Goal: Task Accomplishment & Management: Use online tool/utility

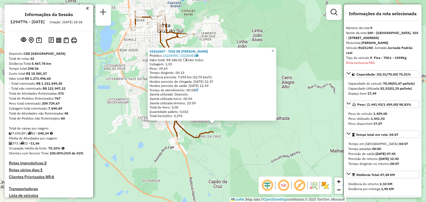
select select "**********"
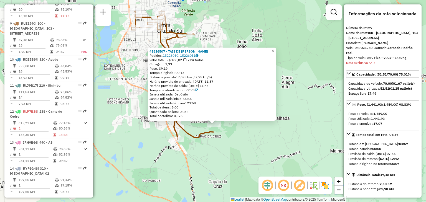
click at [204, 137] on icon at bounding box center [172, 75] width 82 height 130
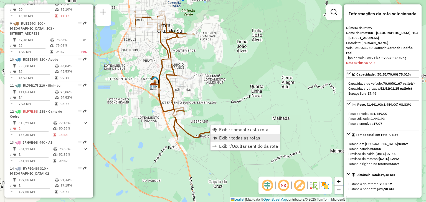
click at [222, 138] on span "Exibir todas as rotas" at bounding box center [239, 138] width 41 height 4
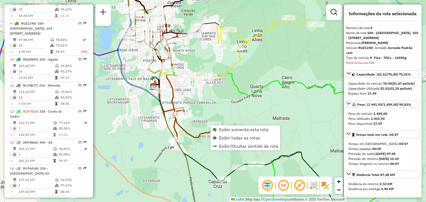
drag, startPoint x: 185, startPoint y: 95, endPoint x: 154, endPoint y: 96, distance: 31.3
click at [154, 96] on div "Janela de atendimento Grade de atendimento Capacidade Transportadoras Veículos …" at bounding box center [213, 101] width 426 height 202
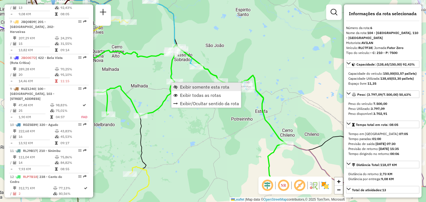
scroll to position [377, 0]
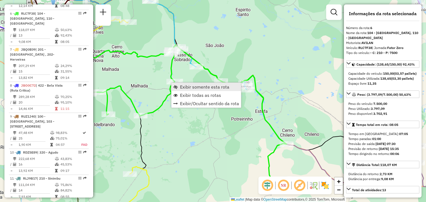
click at [183, 88] on span "Exibir somente esta rota" at bounding box center [204, 87] width 49 height 4
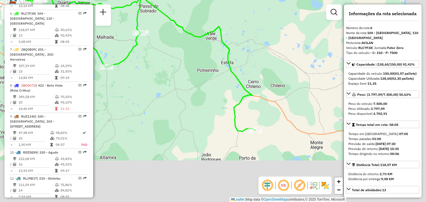
drag, startPoint x: 254, startPoint y: 130, endPoint x: 174, endPoint y: 85, distance: 91.0
click at [174, 85] on div "Janela de atendimento Grade de atendimento Capacidade Transportadoras Veículos …" at bounding box center [213, 101] width 426 height 202
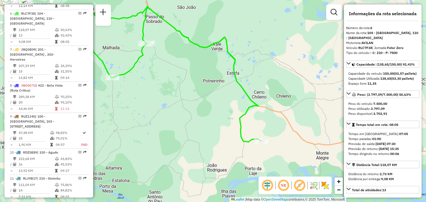
drag, startPoint x: 171, startPoint y: 138, endPoint x: 192, endPoint y: 135, distance: 21.0
click at [171, 136] on div "Janela de atendimento Grade de atendimento Capacidade Transportadoras Veículos …" at bounding box center [213, 101] width 426 height 202
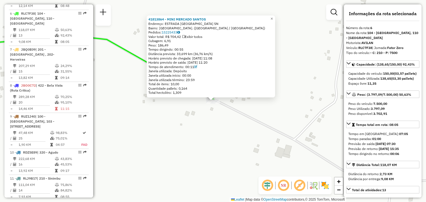
click at [168, 113] on div "41813864 - MINI MERCADO SANTOS Endereço: ESTRADA [GEOGRAPHIC_DATA] [GEOGRAPHIC_…" at bounding box center [213, 101] width 426 height 202
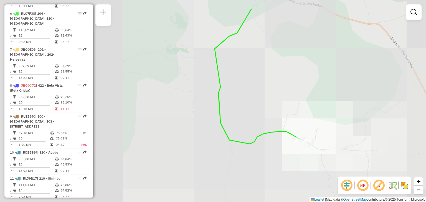
drag, startPoint x: 158, startPoint y: 92, endPoint x: 299, endPoint y: 119, distance: 143.5
click at [302, 122] on div "Janela de atendimento Grade de atendimento Capacidade Transportadoras Veículos …" at bounding box center [213, 101] width 426 height 202
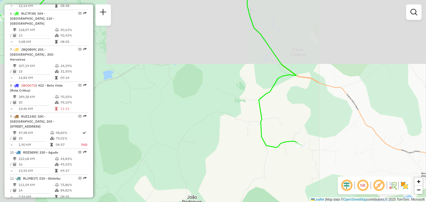
drag, startPoint x: 228, startPoint y: 94, endPoint x: 244, endPoint y: 138, distance: 46.3
click at [244, 138] on div "Janela de atendimento Grade de atendimento Capacidade Transportadoras Veículos …" at bounding box center [213, 101] width 426 height 202
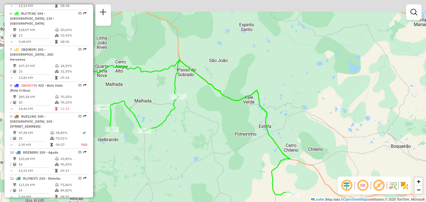
drag, startPoint x: 239, startPoint y: 92, endPoint x: 213, endPoint y: 101, distance: 27.7
click at [251, 127] on div "Janela de atendimento Grade de atendimento Capacidade Transportadoras Veículos …" at bounding box center [213, 101] width 426 height 202
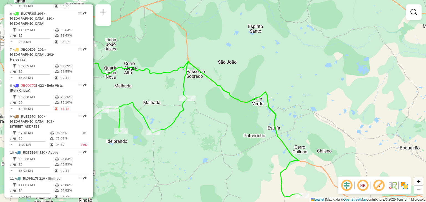
drag, startPoint x: 159, startPoint y: 77, endPoint x: 247, endPoint y: 70, distance: 88.0
click at [247, 70] on div "Janela de atendimento Grade de atendimento Capacidade Transportadoras Veículos …" at bounding box center [213, 101] width 426 height 202
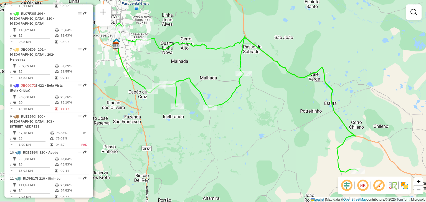
drag, startPoint x: 321, startPoint y: 125, endPoint x: 292, endPoint y: 108, distance: 33.1
click at [292, 108] on div "Janela de atendimento Grade de atendimento Capacidade Transportadoras Veículos …" at bounding box center [213, 101] width 426 height 202
drag, startPoint x: 300, startPoint y: 115, endPoint x: 240, endPoint y: 92, distance: 64.4
click at [240, 92] on div "Janela de atendimento Grade de atendimento Capacidade Transportadoras Veículos …" at bounding box center [213, 101] width 426 height 202
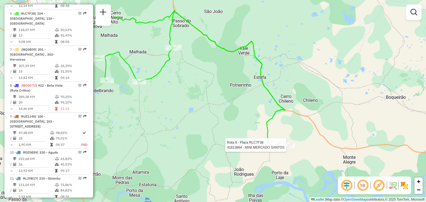
select select "**********"
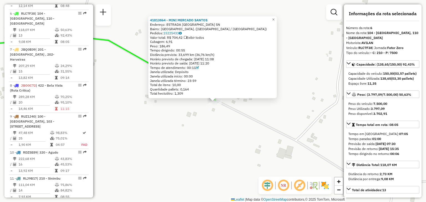
click at [285, 69] on div "41813864 - MINI MERCADO SANTOS Endereço: ESTRADA [GEOGRAPHIC_DATA] [GEOGRAPHIC_…" at bounding box center [213, 101] width 426 height 202
click at [306, 79] on div "41813864 - MINI MERCADO SANTOS Endereço: ESTRADA [GEOGRAPHIC_DATA] [GEOGRAPHIC_…" at bounding box center [213, 101] width 426 height 202
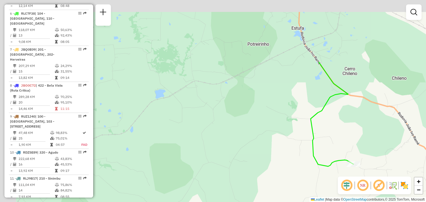
drag, startPoint x: 246, startPoint y: 95, endPoint x: 294, endPoint y: 147, distance: 70.5
click at [294, 147] on div "Janela de atendimento Grade de atendimento Capacidade Transportadoras Veículos …" at bounding box center [213, 101] width 426 height 202
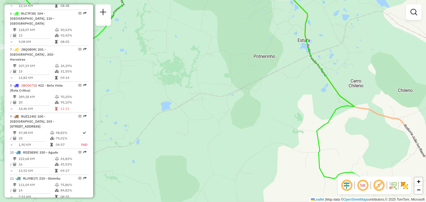
drag, startPoint x: 313, startPoint y: 143, endPoint x: 323, endPoint y: 153, distance: 14.1
click at [324, 156] on div "Janela de atendimento Grade de atendimento Capacidade Transportadoras Veículos …" at bounding box center [213, 101] width 426 height 202
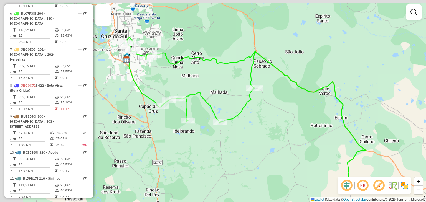
drag, startPoint x: 190, startPoint y: 87, endPoint x: 214, endPoint y: 106, distance: 30.3
click at [214, 106] on icon at bounding box center [248, 112] width 242 height 150
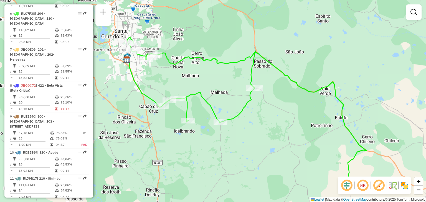
drag, startPoint x: 255, startPoint y: 123, endPoint x: 244, endPoint y: 121, distance: 10.8
click at [244, 121] on div "Janela de atendimento Grade de atendimento Capacidade Transportadoras Veículos …" at bounding box center [213, 101] width 426 height 202
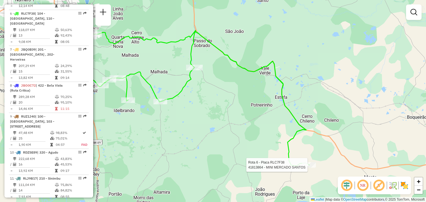
select select "**********"
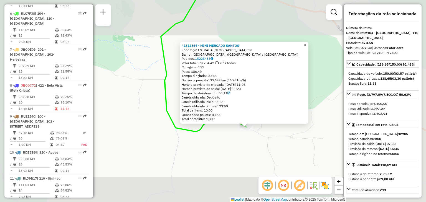
click at [195, 151] on div "41813864 - MINI MERCADO SANTOS Endereço: ESTRADA [GEOGRAPHIC_DATA] [GEOGRAPHIC_…" at bounding box center [213, 101] width 426 height 202
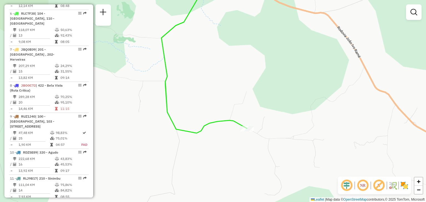
drag, startPoint x: 154, startPoint y: 122, endPoint x: 290, endPoint y: 190, distance: 151.7
click at [292, 200] on div "Janela de atendimento Grade de atendimento Capacidade Transportadoras Veículos …" at bounding box center [213, 101] width 426 height 202
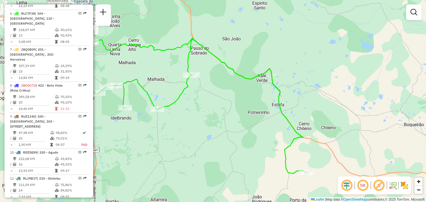
drag, startPoint x: 291, startPoint y: 87, endPoint x: 294, endPoint y: 91, distance: 5.4
click at [293, 89] on div "Janela de atendimento Grade de atendimento Capacidade Transportadoras Veículos …" at bounding box center [213, 101] width 426 height 202
